Goal: Information Seeking & Learning: Learn about a topic

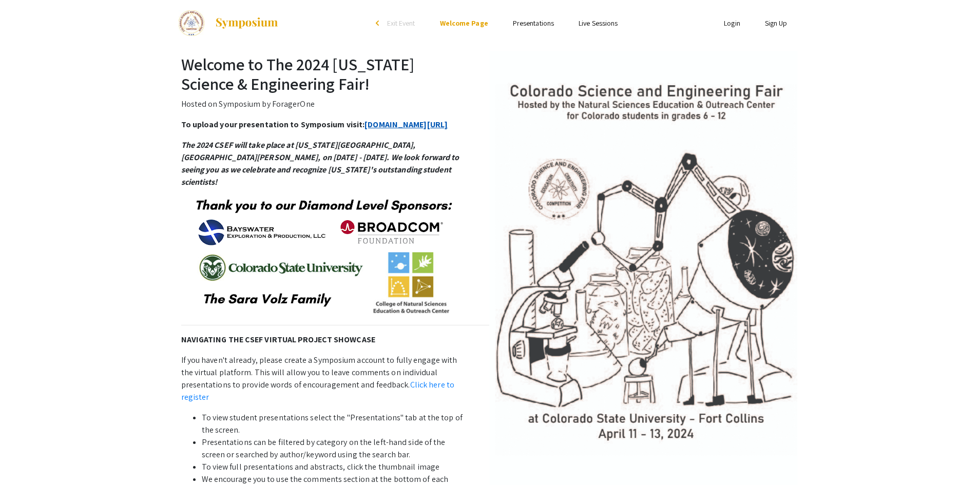
click at [364, 130] on link "[DOMAIN_NAME][URL]" at bounding box center [405, 124] width 83 height 11
click at [537, 18] on link "Presentations" at bounding box center [533, 22] width 41 height 9
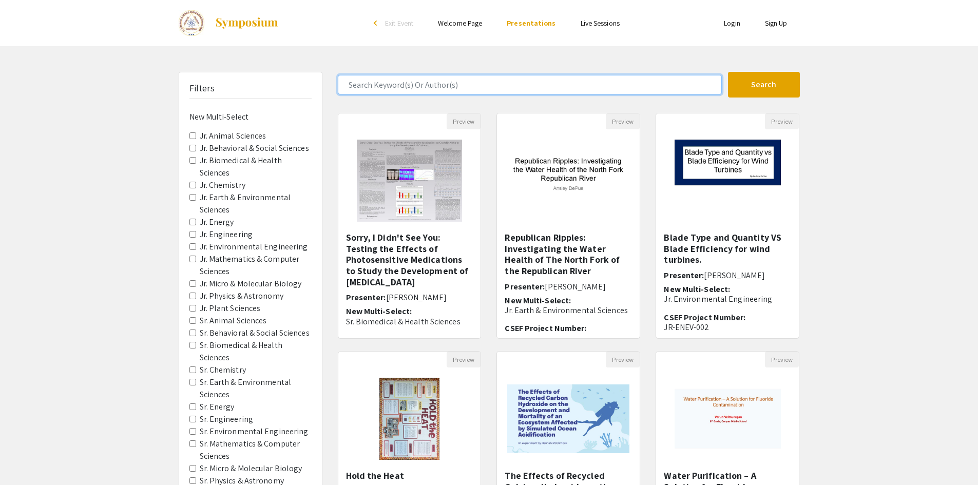
click at [454, 82] on input "Search Keyword(s) Or Author(s)" at bounding box center [530, 85] width 384 height 20
type input "super"
click at [728, 72] on button "Search" at bounding box center [764, 85] width 72 height 26
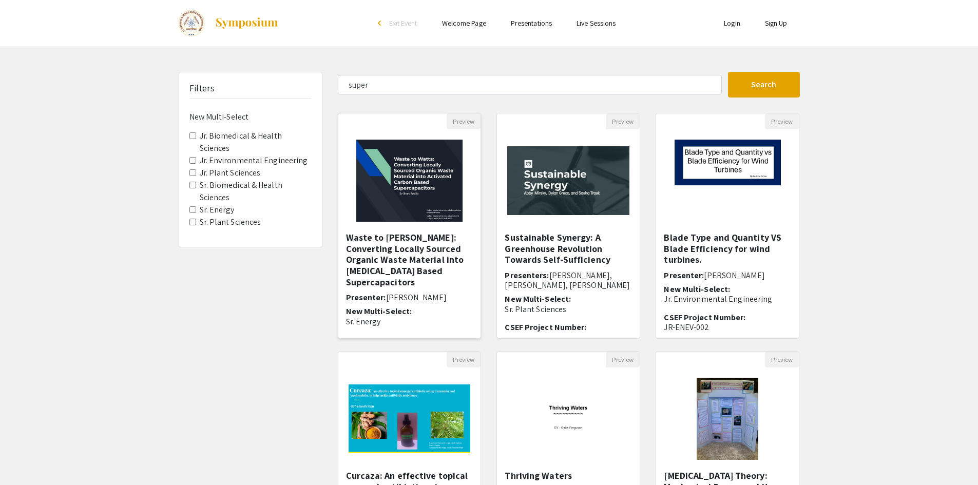
click at [408, 240] on h5 "Waste to [PERSON_NAME]: Converting Locally Sourced Organic Waste Material into …" at bounding box center [409, 259] width 127 height 55
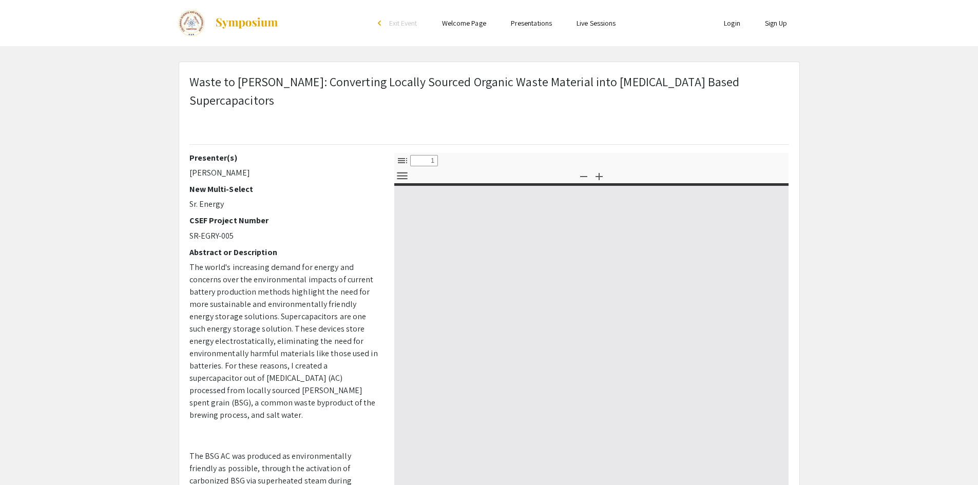
select select "custom"
type input "0"
select select "custom"
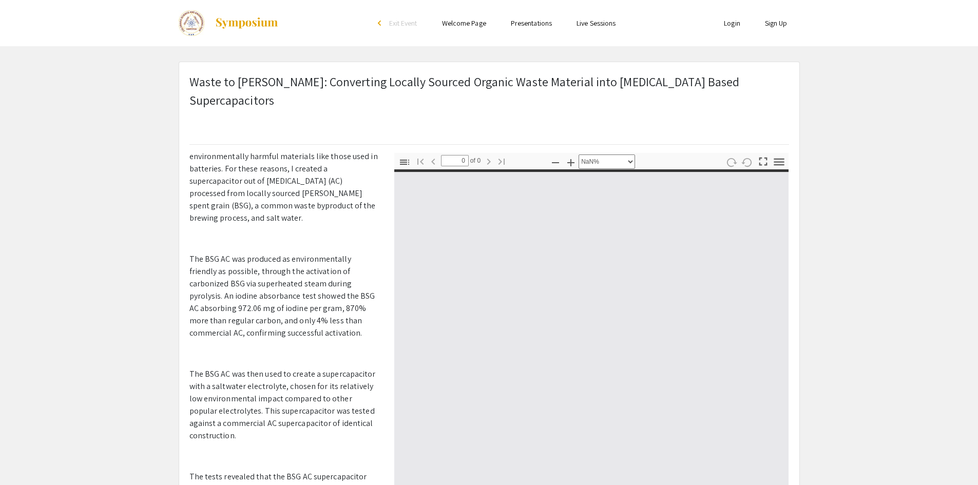
scroll to position [205, 0]
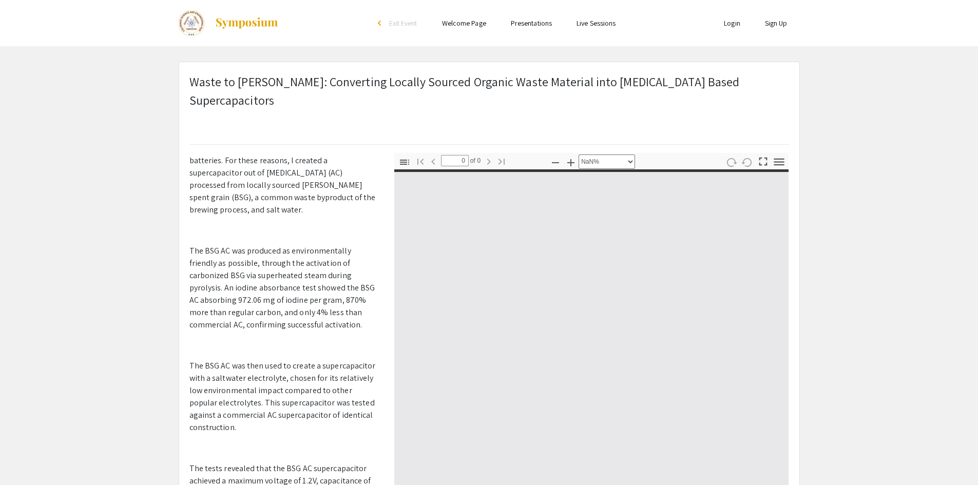
type input "1"
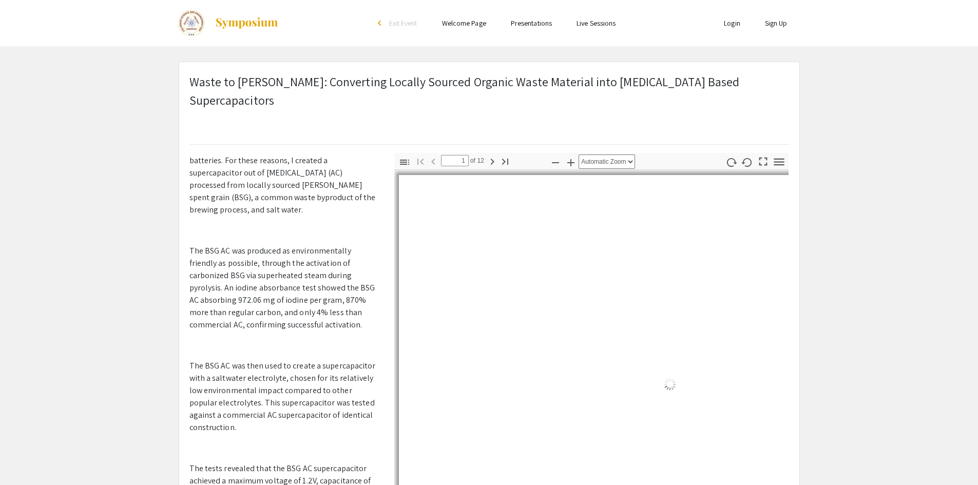
select select "auto"
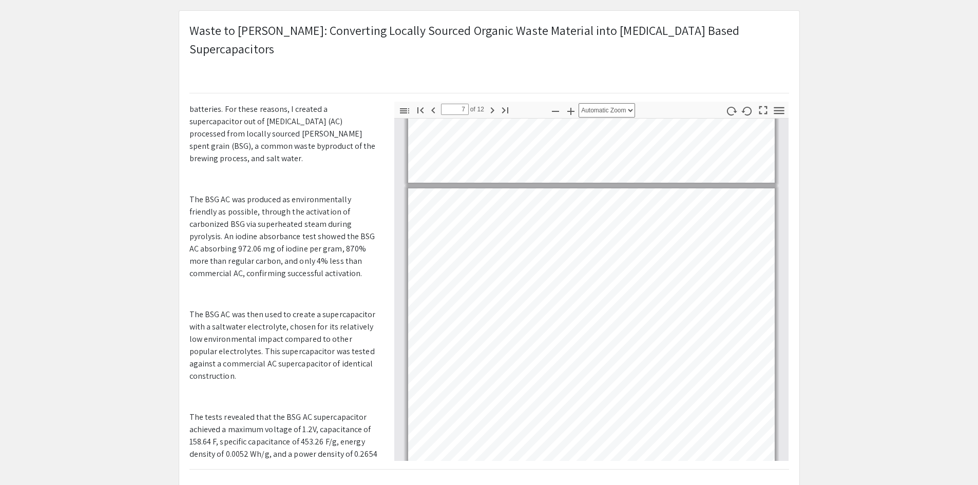
scroll to position [1683, 0]
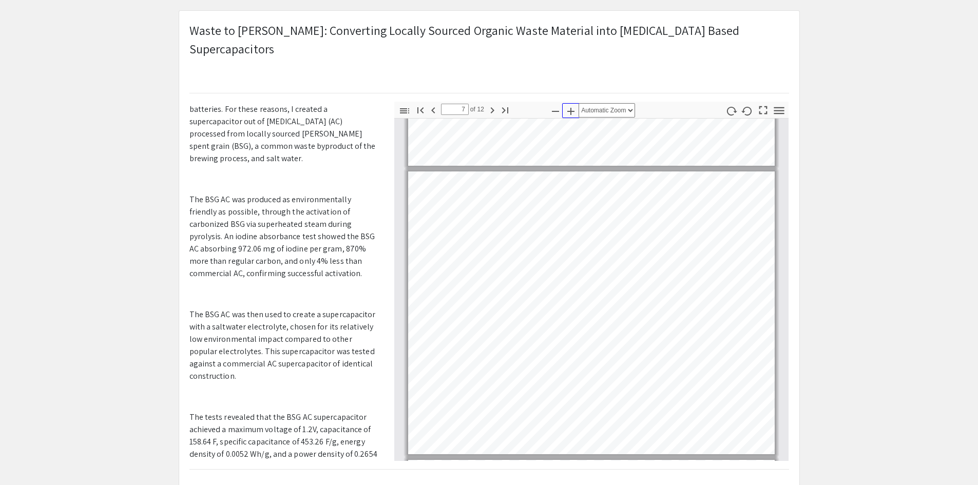
click at [569, 108] on icon "button" at bounding box center [570, 111] width 7 height 7
type input "6"
select select "custom"
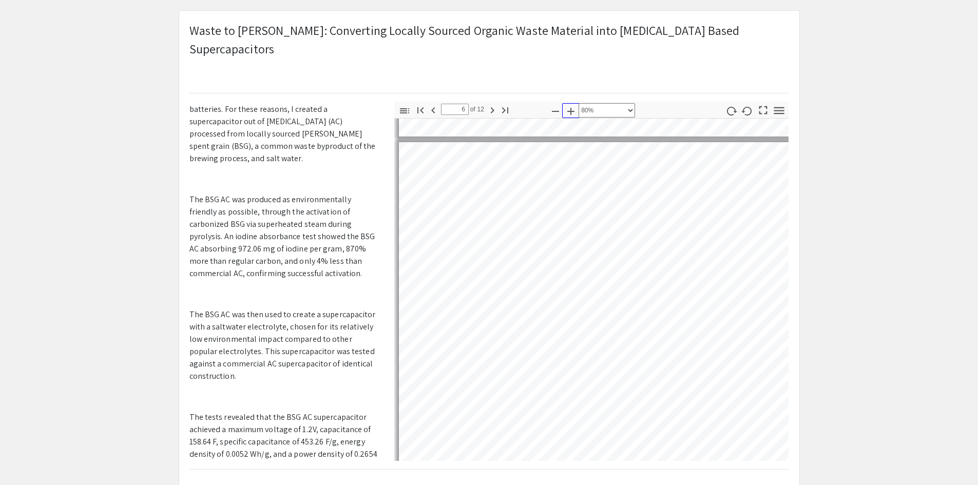
scroll to position [1706, 5]
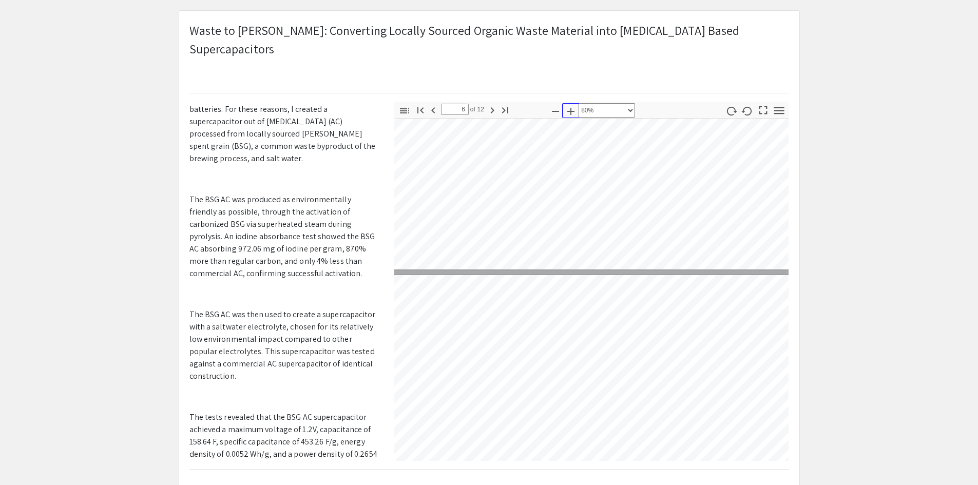
type input "7"
select select "custom"
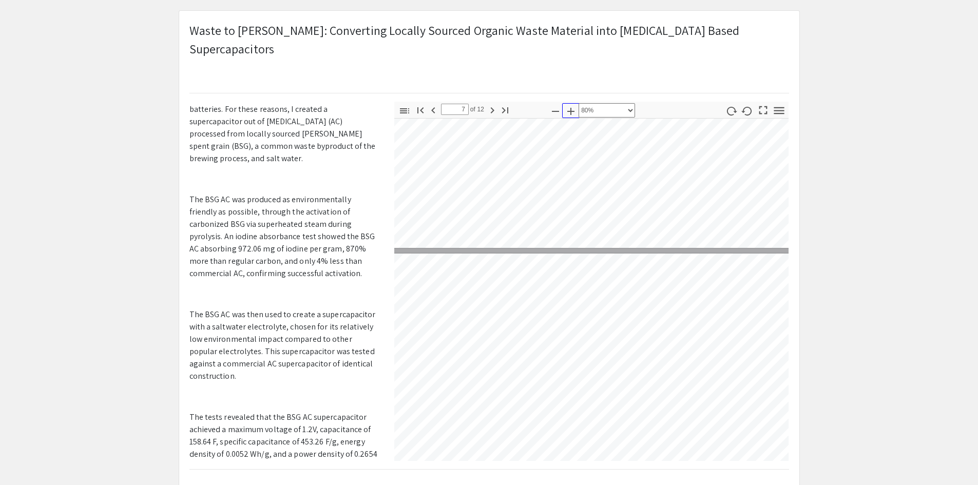
type input "6"
select select "custom"
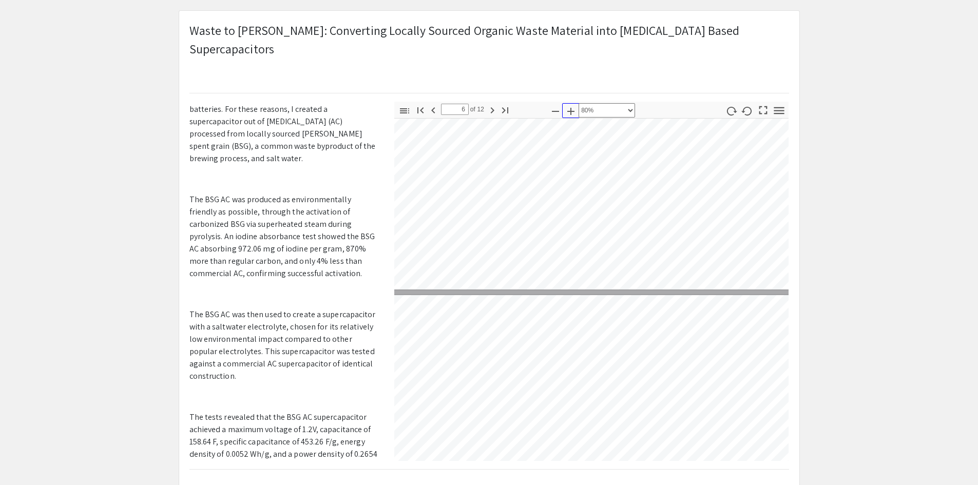
type input "5"
select select "custom"
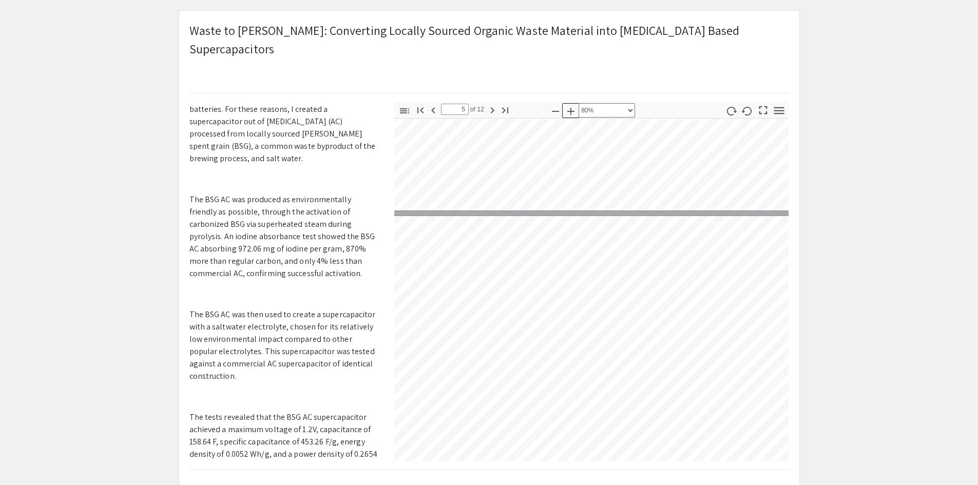
type input "4"
select select "custom"
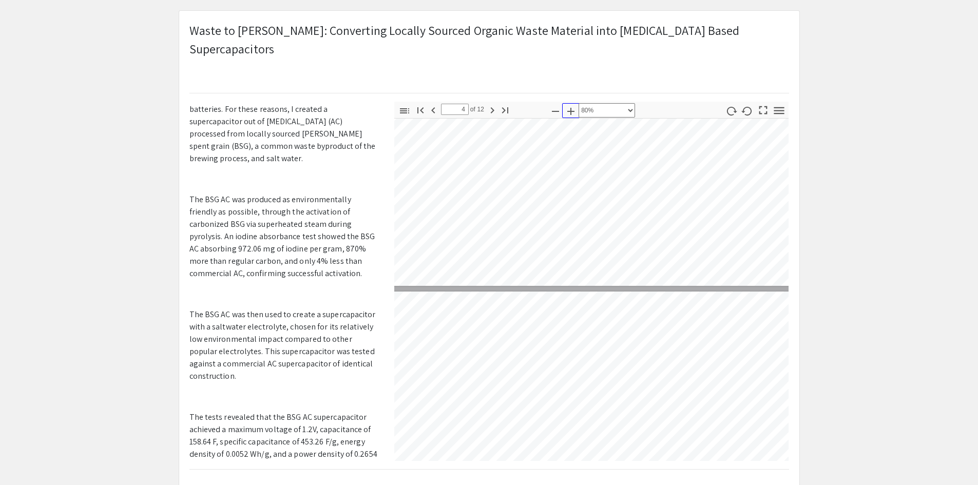
type input "5"
select select "custom"
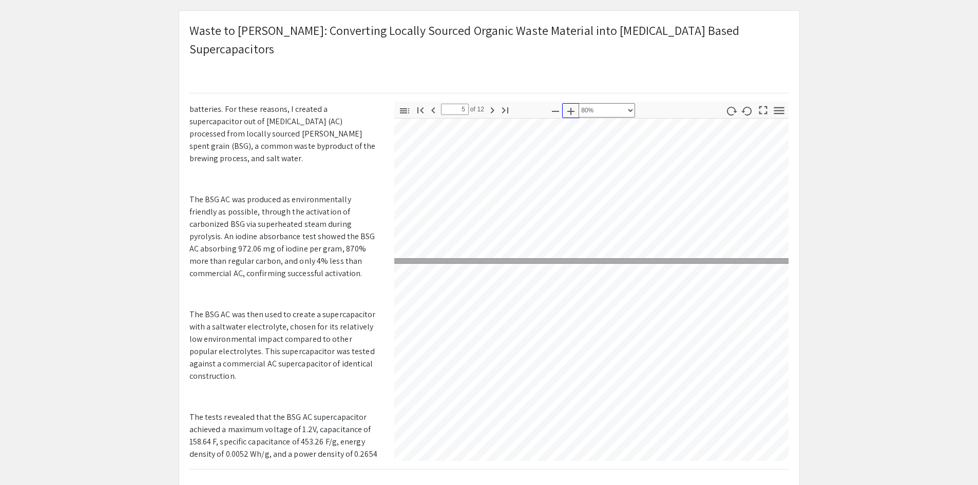
scroll to position [1244, 5]
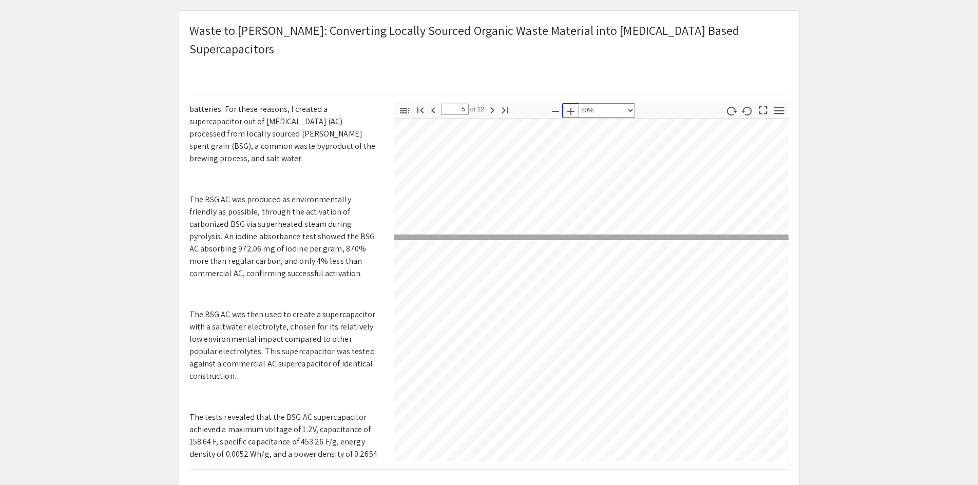
type input "4"
select select "custom"
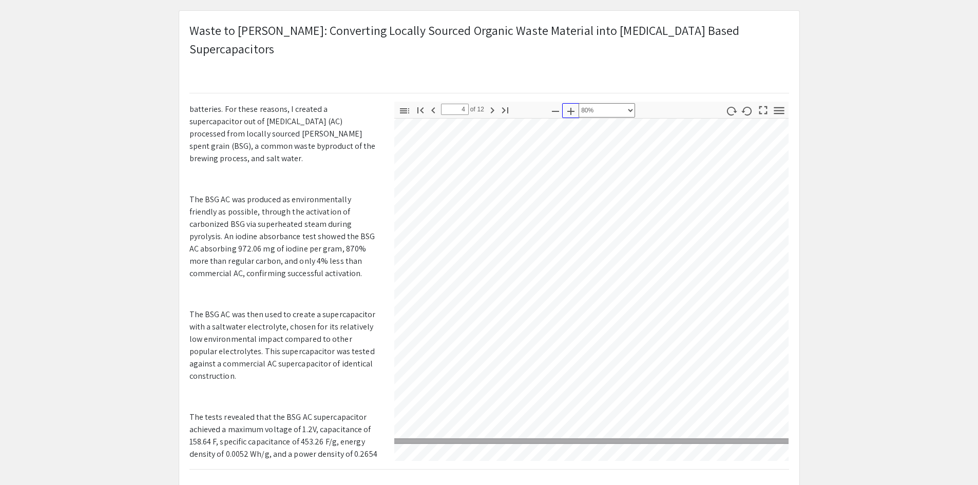
scroll to position [1039, 5]
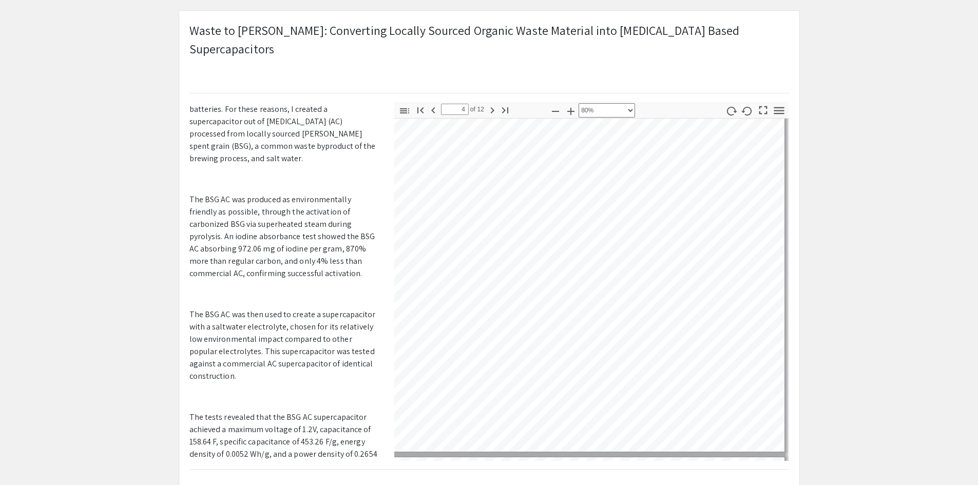
type input "5"
select select "custom"
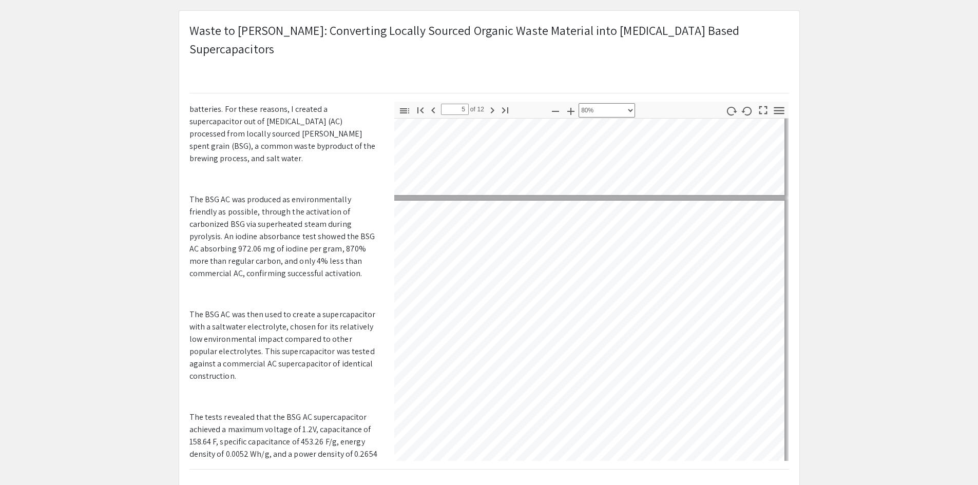
type input "4"
select select "custom"
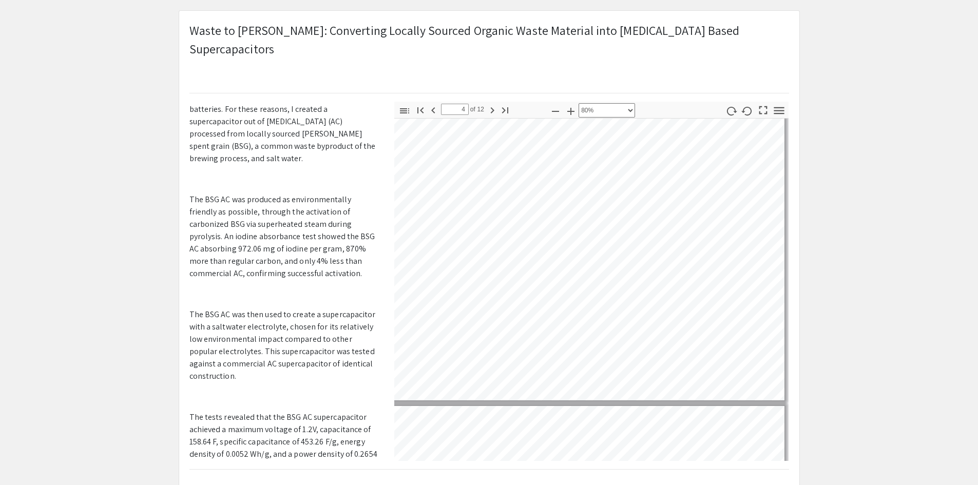
scroll to position [1027, 55]
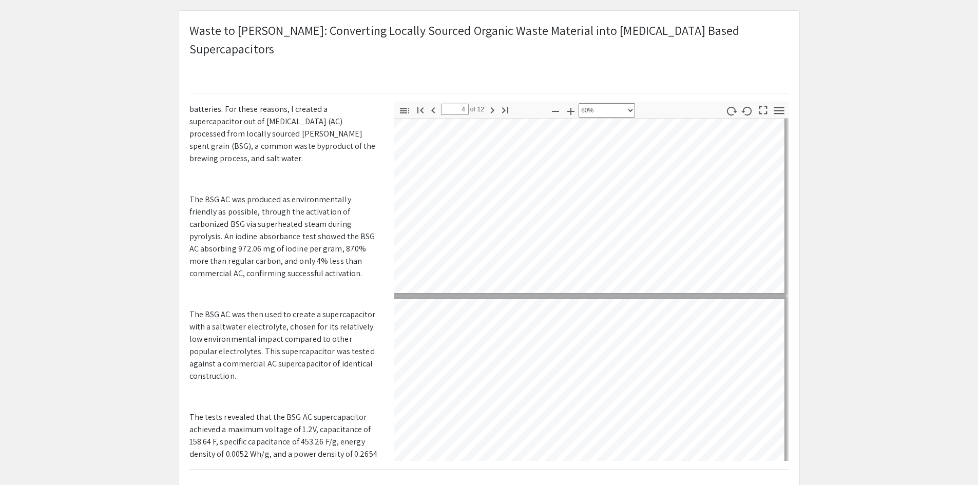
type input "5"
select select "custom"
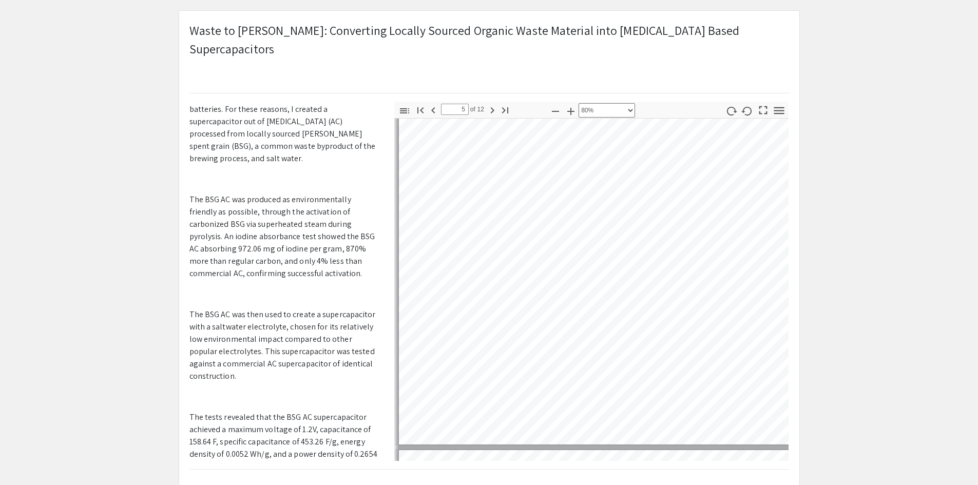
scroll to position [1426, 0]
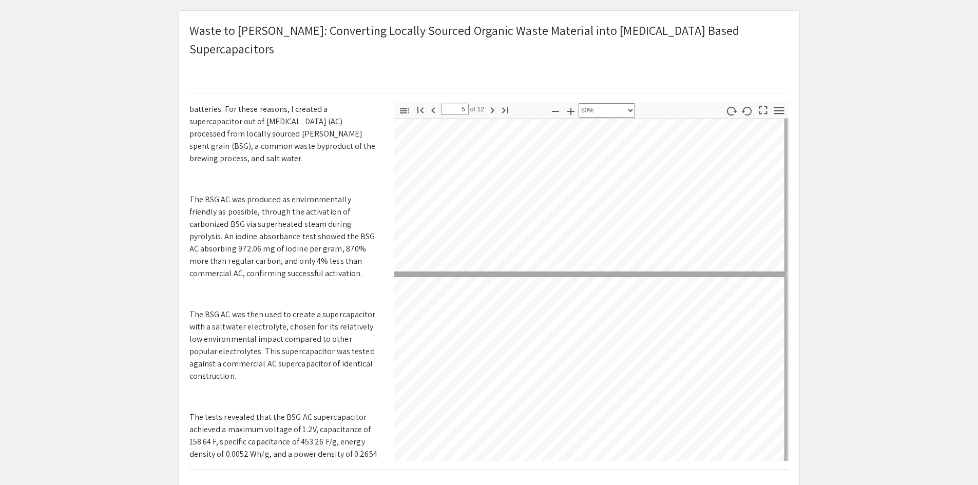
type input "6"
select select "custom"
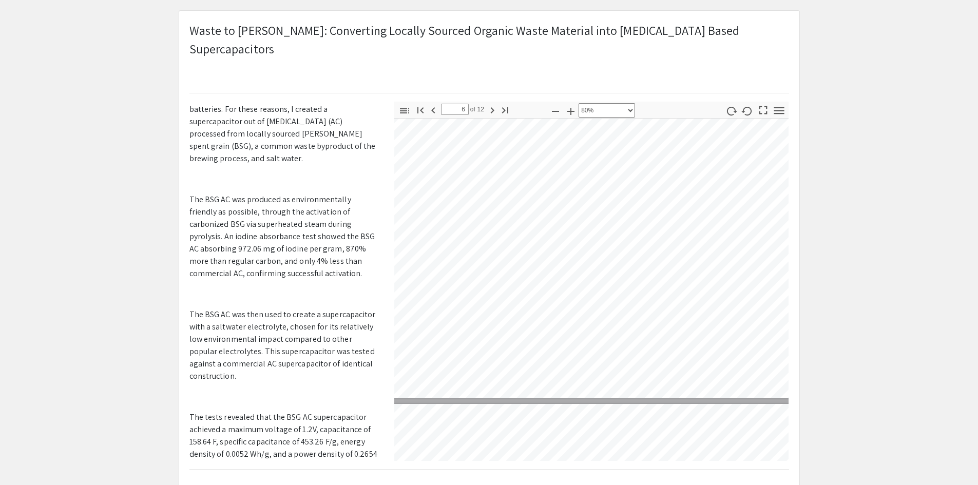
scroll to position [1710, 40]
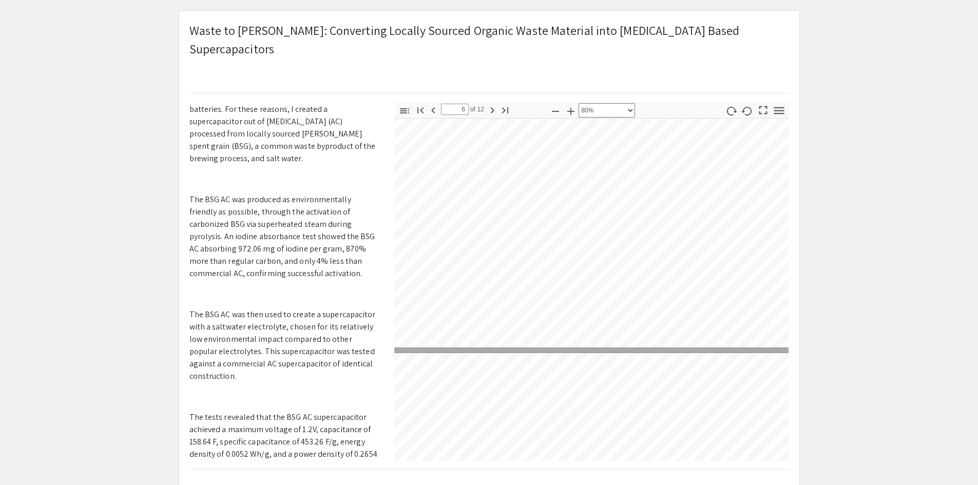
type input "7"
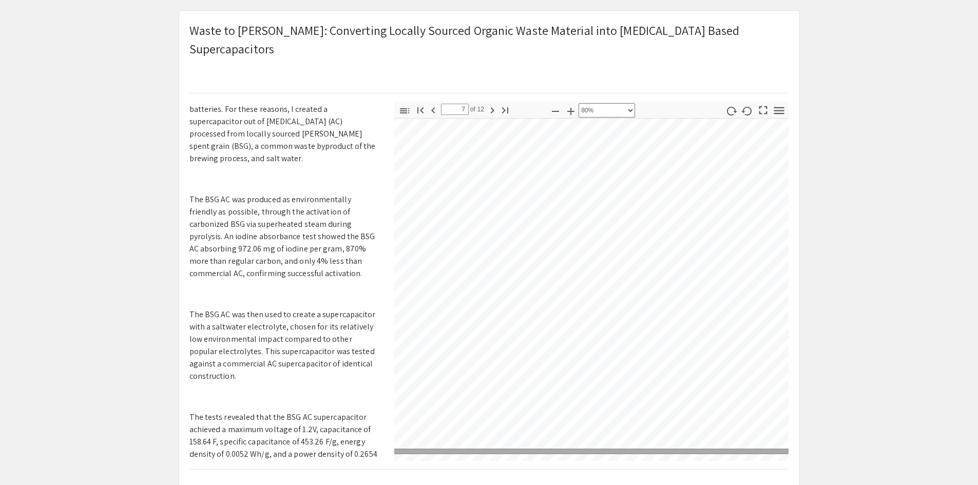
scroll to position [2069, 40]
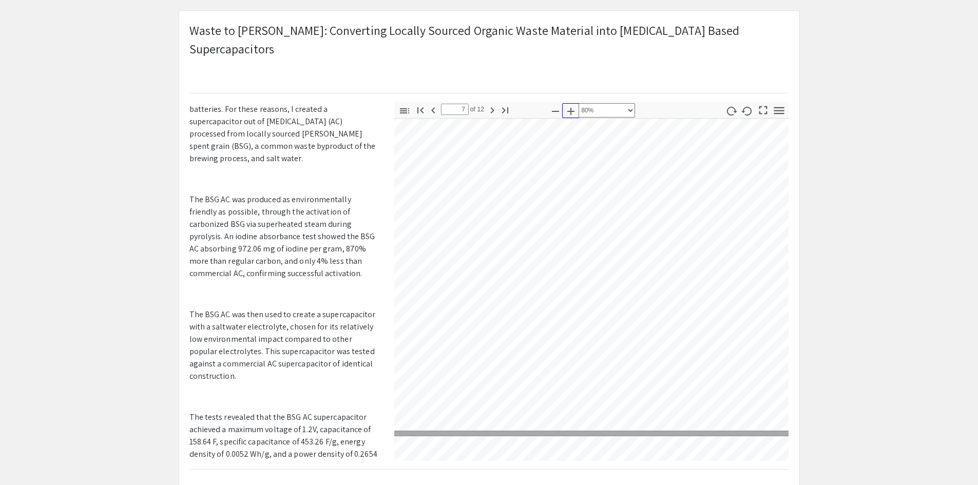
click at [573, 105] on icon "button" at bounding box center [570, 111] width 12 height 12
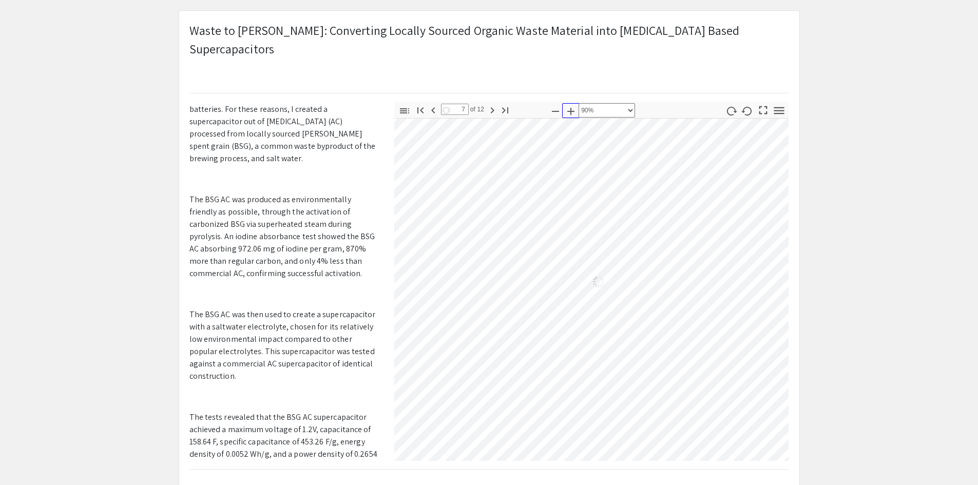
click at [573, 105] on icon "button" at bounding box center [570, 111] width 12 height 12
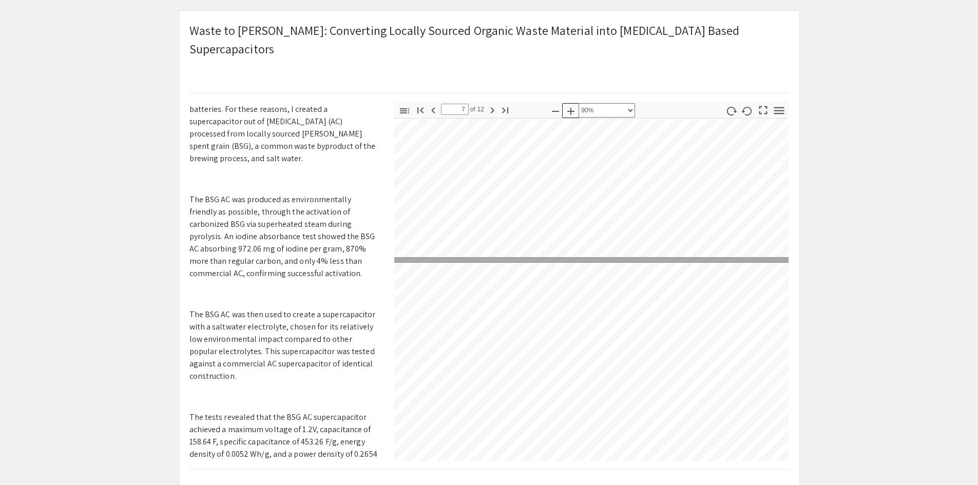
click at [573, 105] on icon "button" at bounding box center [570, 111] width 12 height 12
select select "custom"
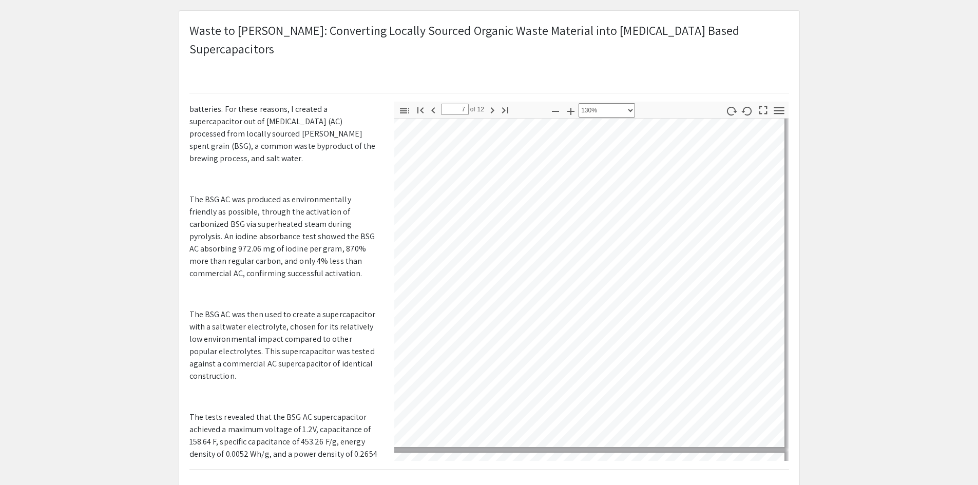
scroll to position [3533, 326]
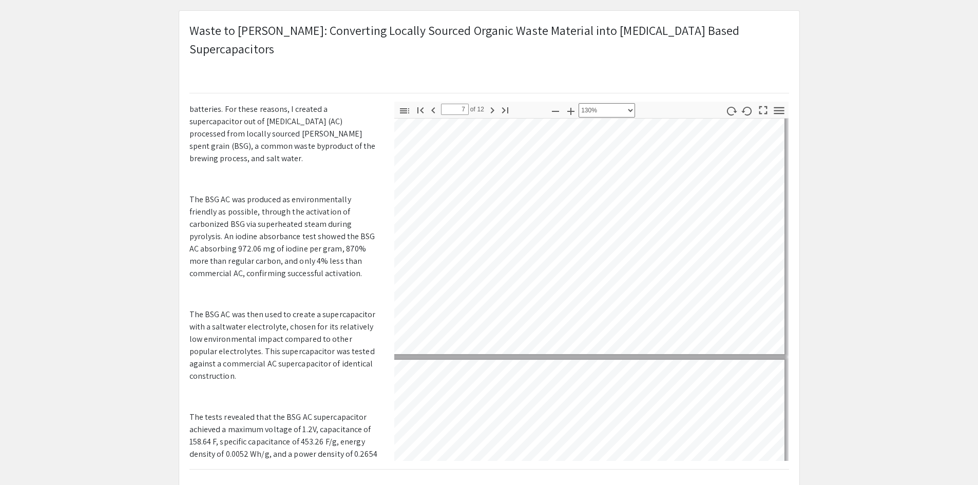
type input "8"
select select "custom"
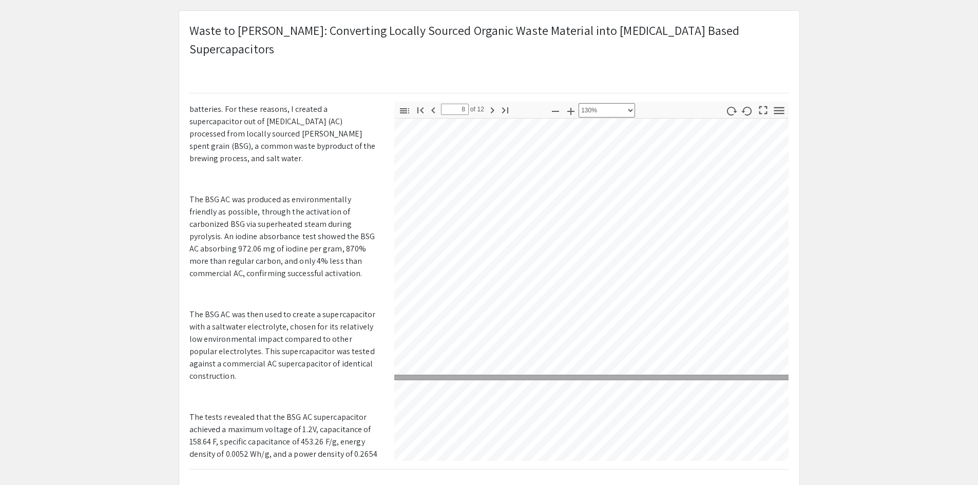
type input "9"
select select "custom"
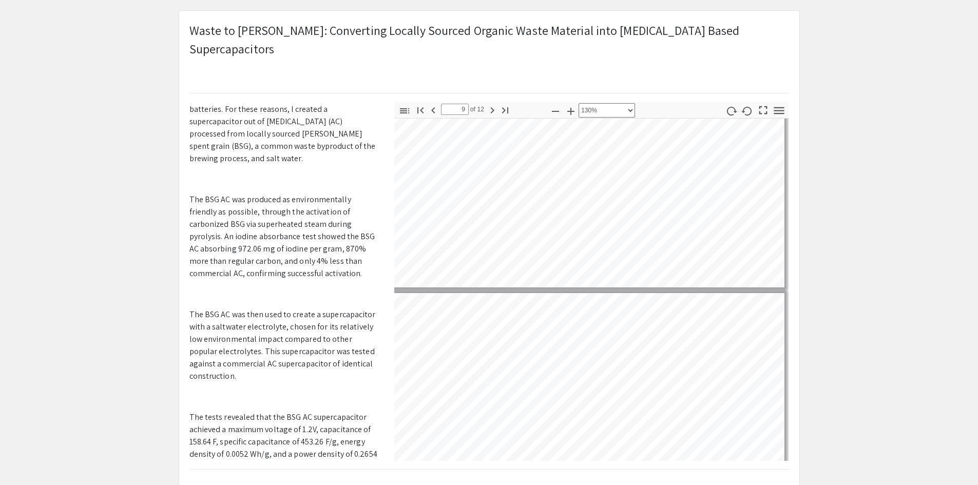
type input "10"
select select "custom"
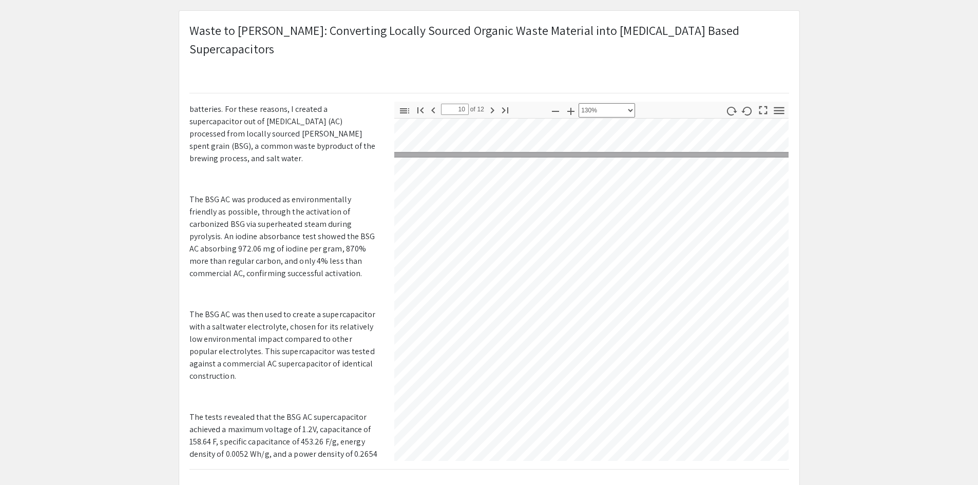
scroll to position [4850, 115]
